Goal: Task Accomplishment & Management: Manage account settings

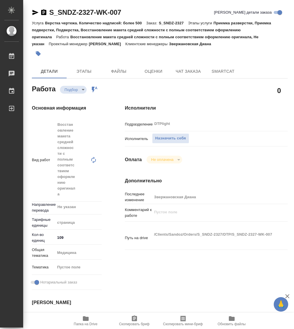
type textarea "x"
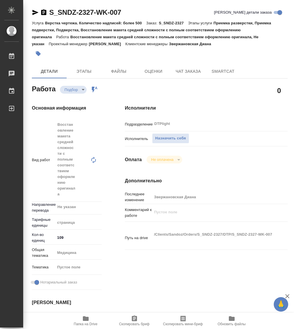
type textarea "x"
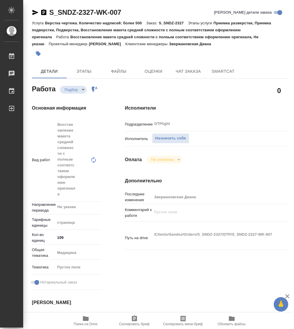
type textarea "x"
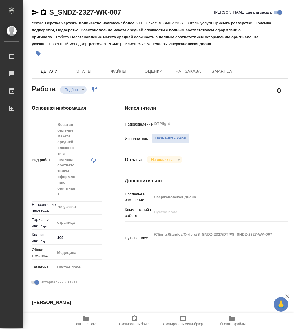
type textarea "x"
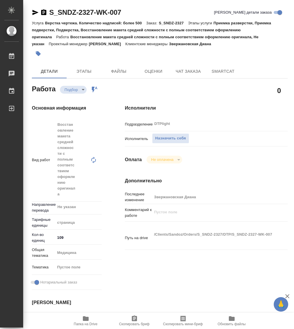
type textarea "x"
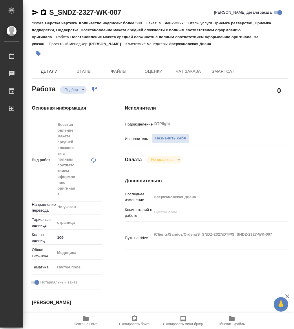
type textarea "x"
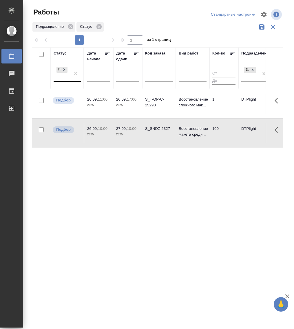
click at [66, 80] on div "Подбор" at bounding box center [62, 73] width 17 height 16
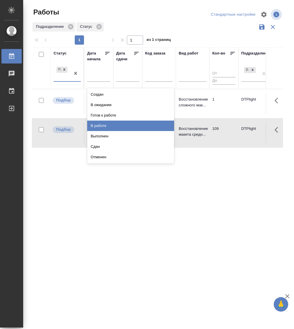
click at [111, 122] on div "В работе" at bounding box center [130, 126] width 87 height 10
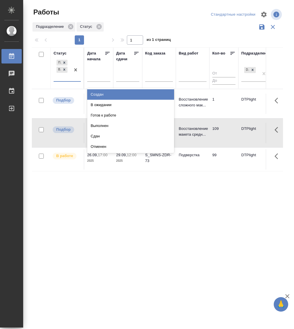
click at [68, 80] on div "Подбор В работе" at bounding box center [62, 70] width 17 height 23
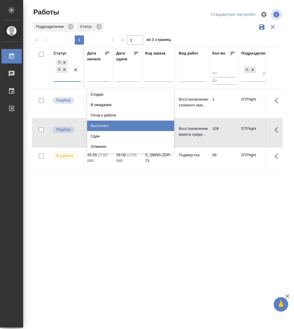
click at [118, 124] on div "Выполнен" at bounding box center [130, 126] width 87 height 10
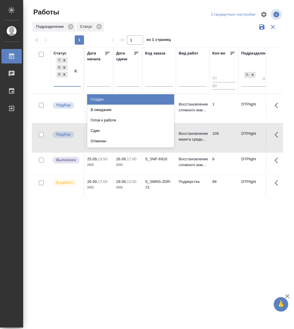
click at [68, 86] on div "Подбор В работе Выполнен" at bounding box center [62, 71] width 17 height 30
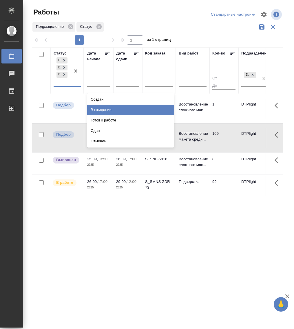
click at [113, 111] on div "В ожидании" at bounding box center [130, 110] width 87 height 10
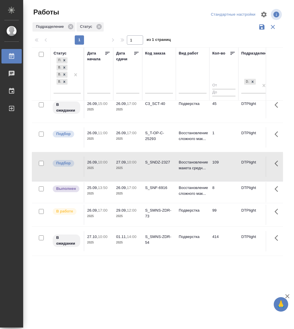
scroll to position [19, 0]
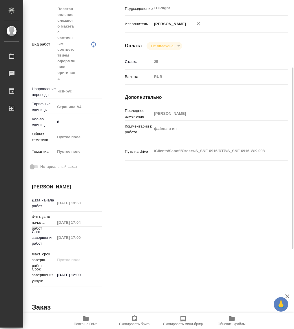
scroll to position [50, 0]
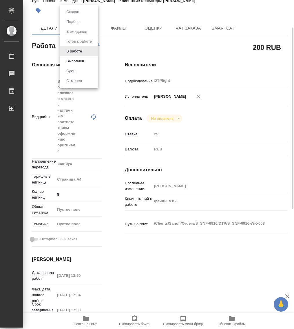
click at [74, 47] on body "🙏 .cls-1 fill:#fff; AWATERA Работы 0 Чаты График Выйти S_SNF-6916-WK-008 Кратко…" at bounding box center [147, 164] width 294 height 329
click at [83, 59] on button "Выполнен" at bounding box center [75, 61] width 21 height 6
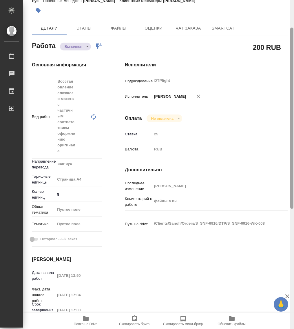
type textarea "x"
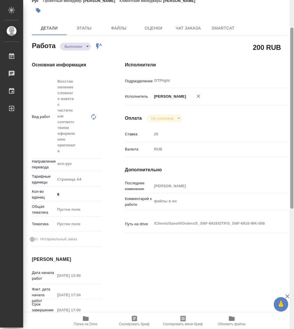
type textarea "x"
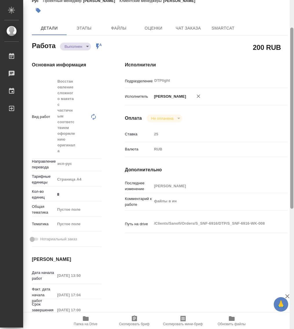
type textarea "x"
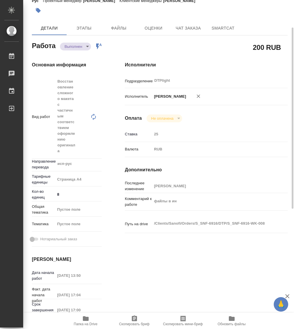
type textarea "x"
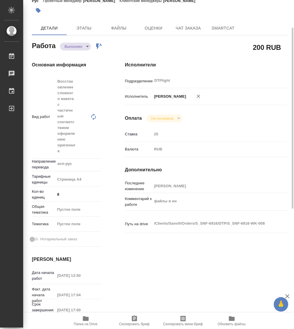
type textarea "x"
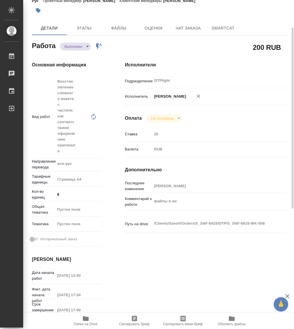
scroll to position [57, 0]
